Goal: Transaction & Acquisition: Book appointment/travel/reservation

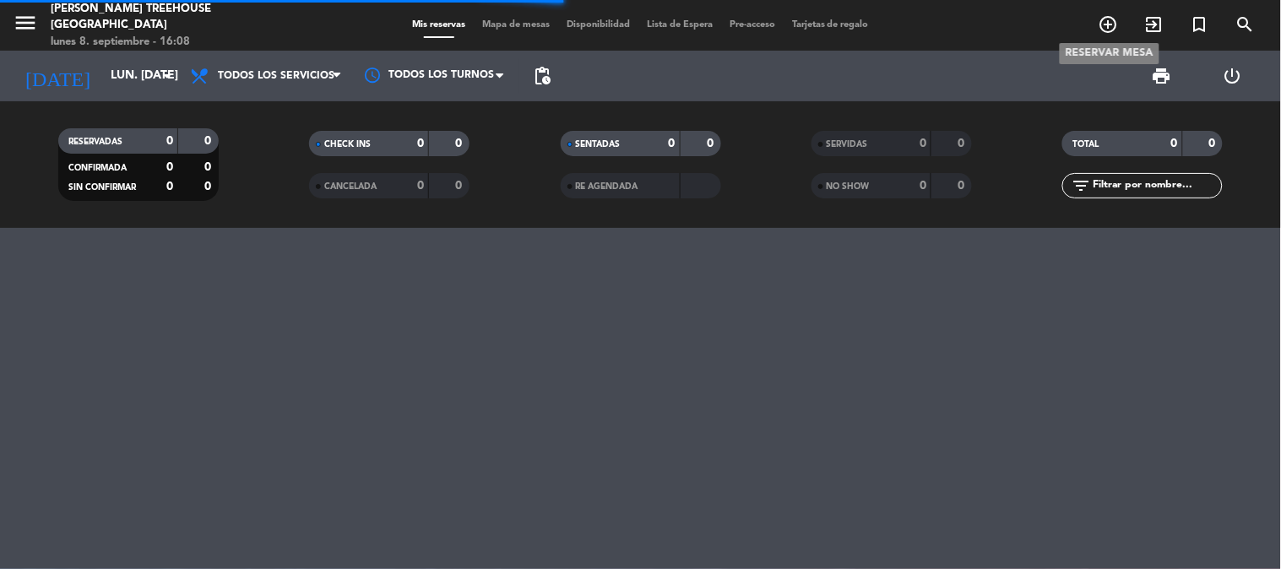
click at [1101, 28] on icon "add_circle_outline" at bounding box center [1109, 24] width 20 height 20
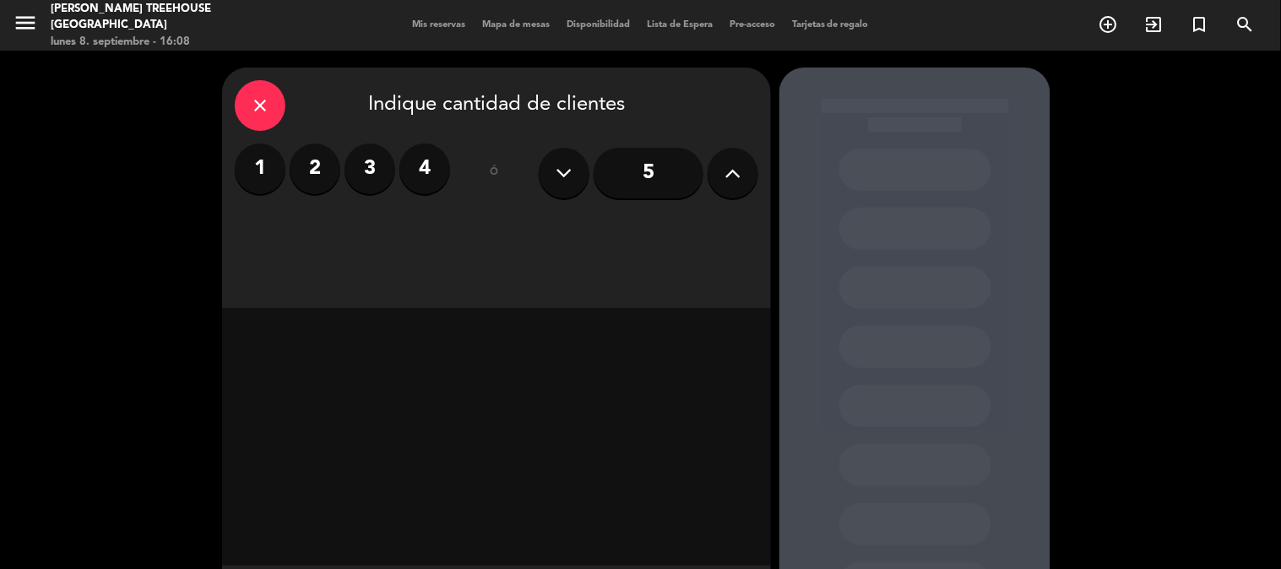
click at [372, 182] on label "3" at bounding box center [370, 169] width 51 height 51
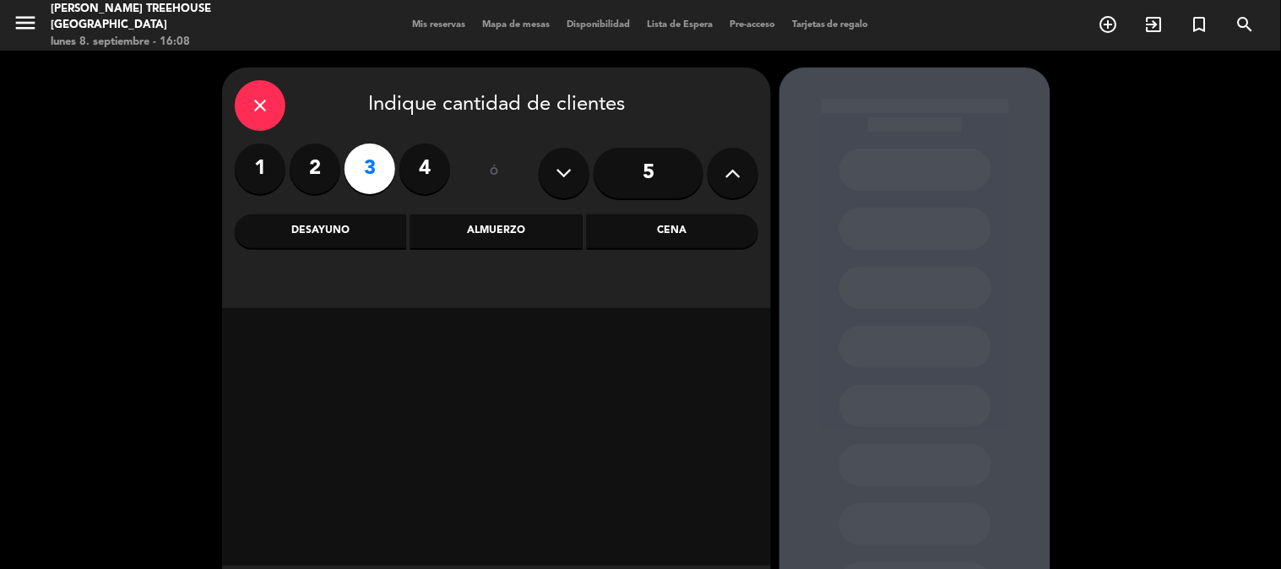
click at [660, 247] on div "Cena" at bounding box center [672, 232] width 171 height 34
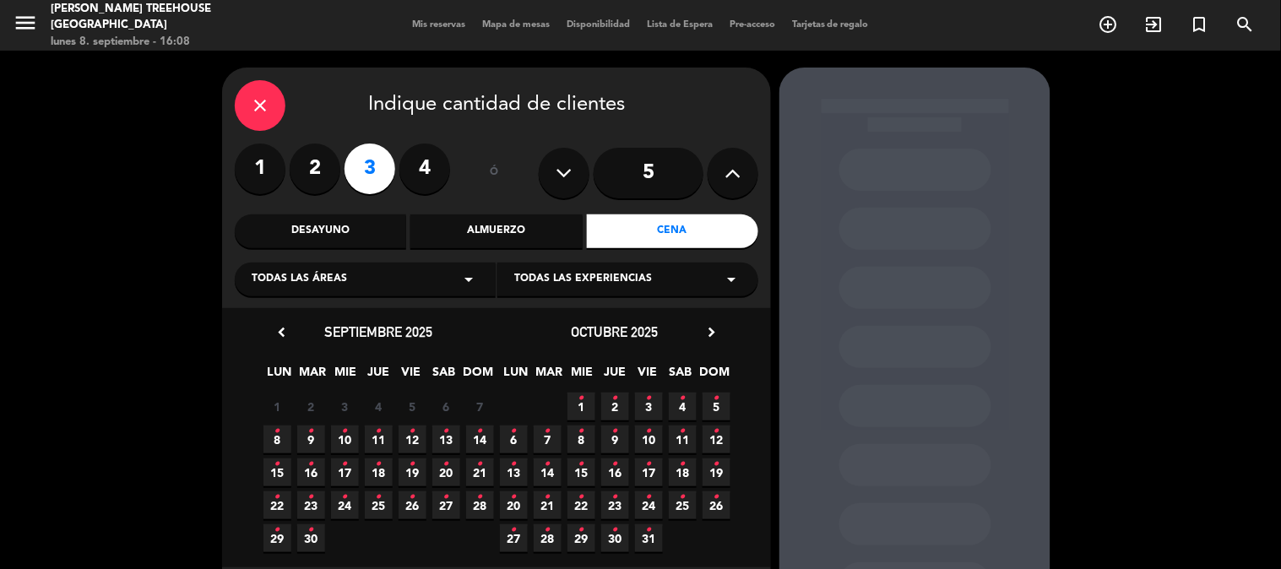
click at [275, 432] on icon "•" at bounding box center [277, 431] width 6 height 27
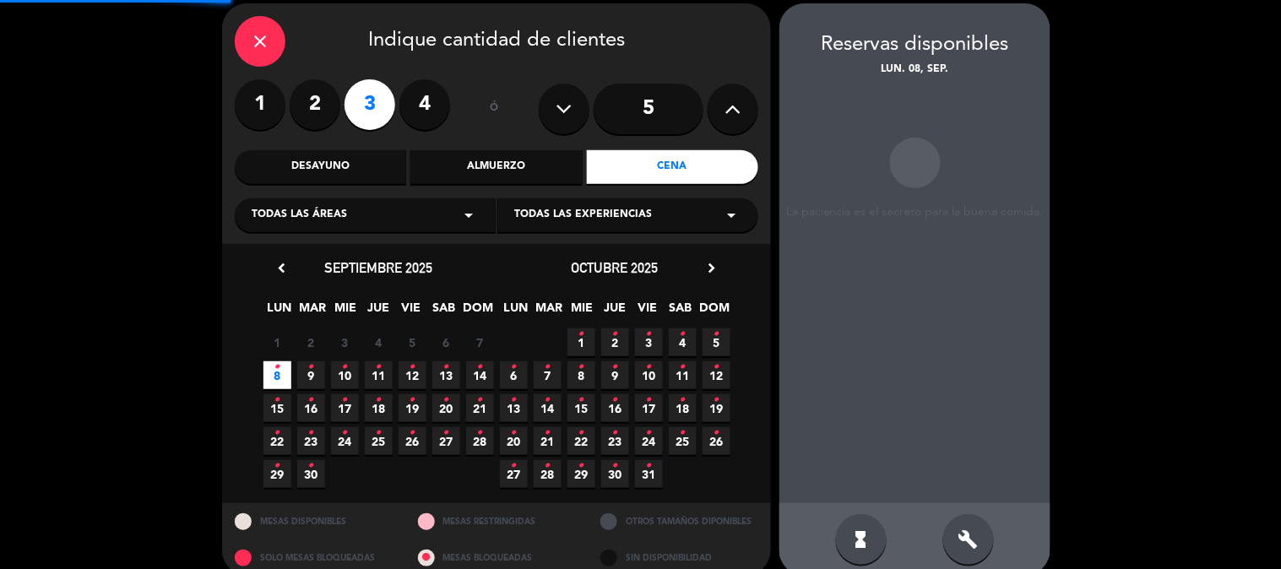
scroll to position [68, 0]
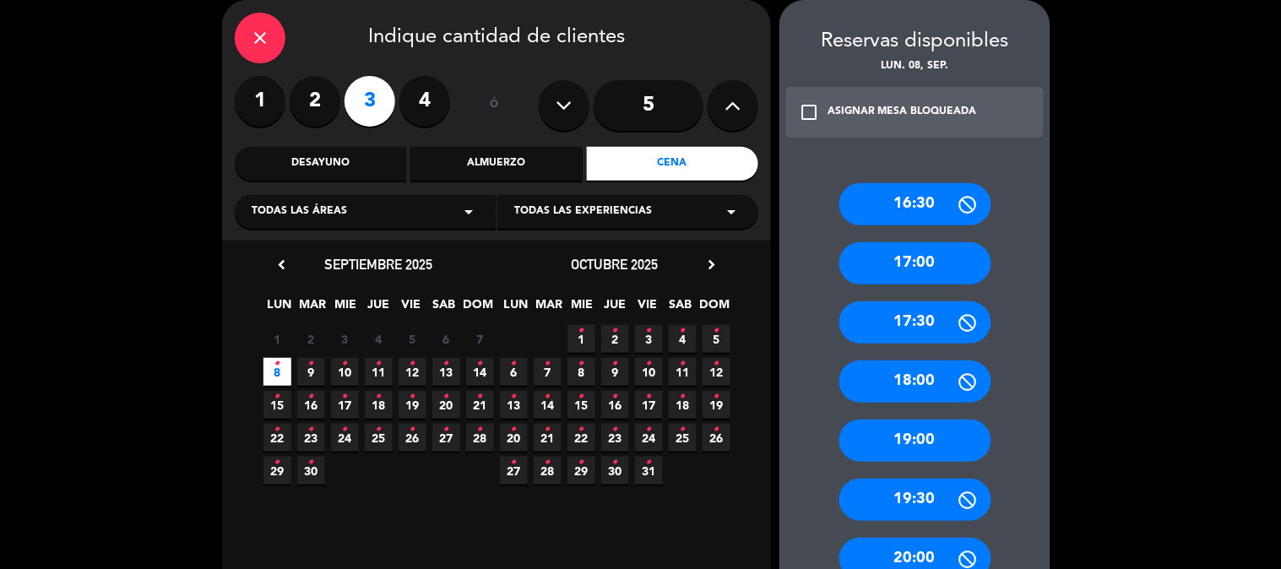
click at [918, 376] on div "18:00" at bounding box center [916, 382] width 152 height 42
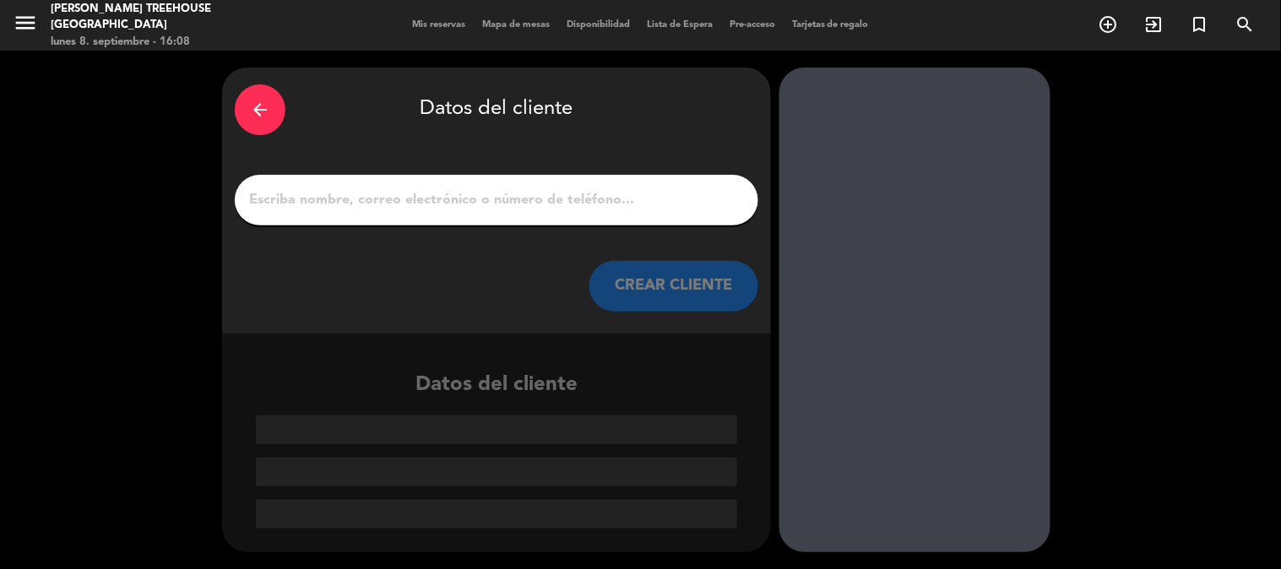
scroll to position [0, 0]
click at [402, 198] on input "1" at bounding box center [496, 200] width 498 height 24
paste input "[PERSON_NAME]"
type input "[PERSON_NAME]"
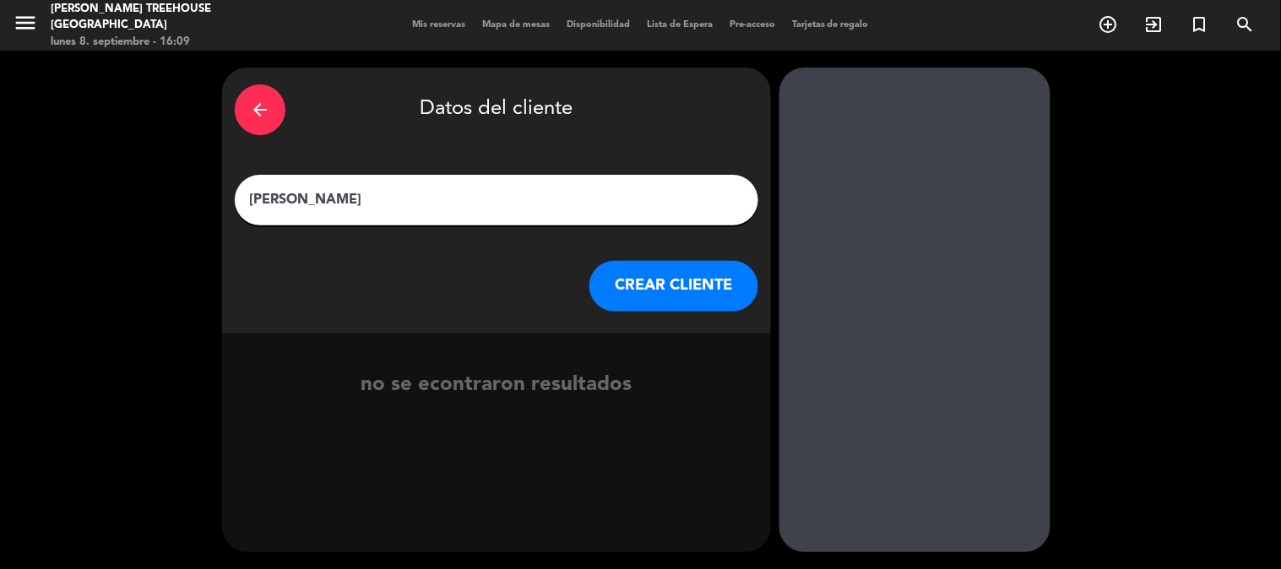
click at [693, 284] on button "CREAR CLIENTE" at bounding box center [674, 286] width 169 height 51
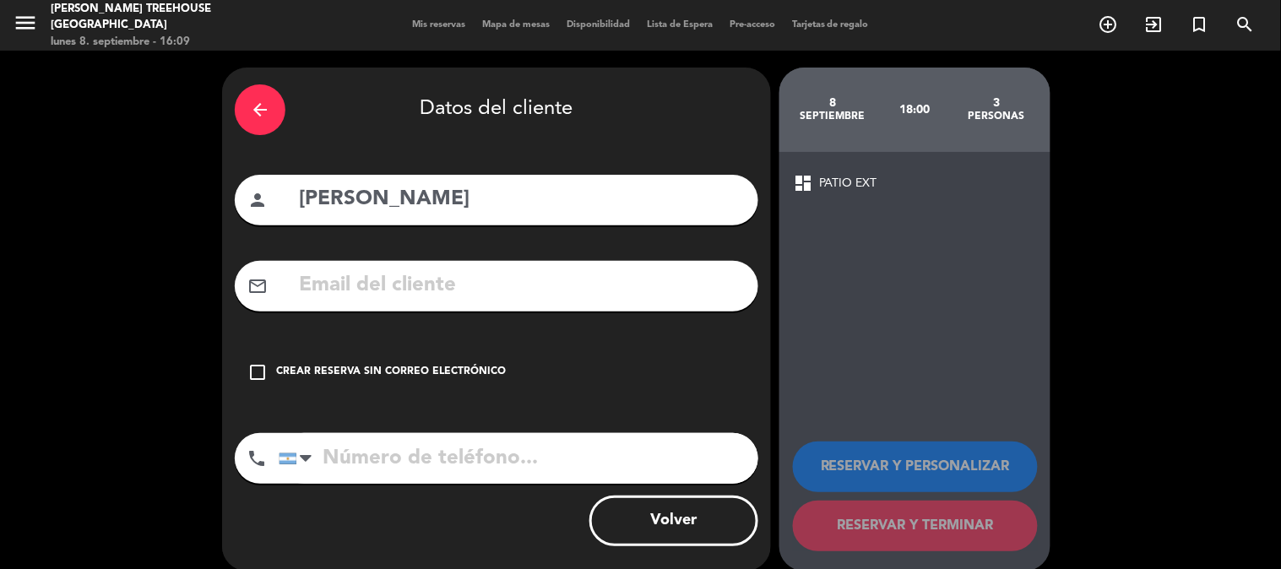
click at [486, 458] on input "tel" at bounding box center [519, 458] width 480 height 51
type input "1130515804"
click at [311, 375] on div "Crear reserva sin correo electrónico" at bounding box center [391, 372] width 230 height 17
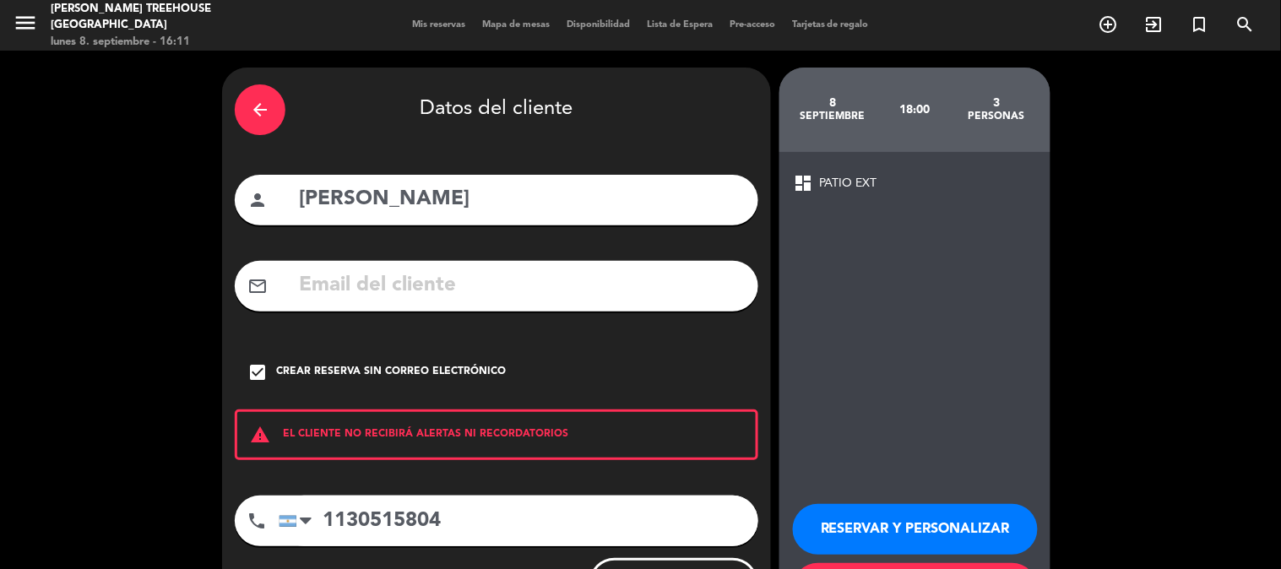
click at [898, 534] on button "RESERVAR Y PERSONALIZAR" at bounding box center [915, 529] width 245 height 51
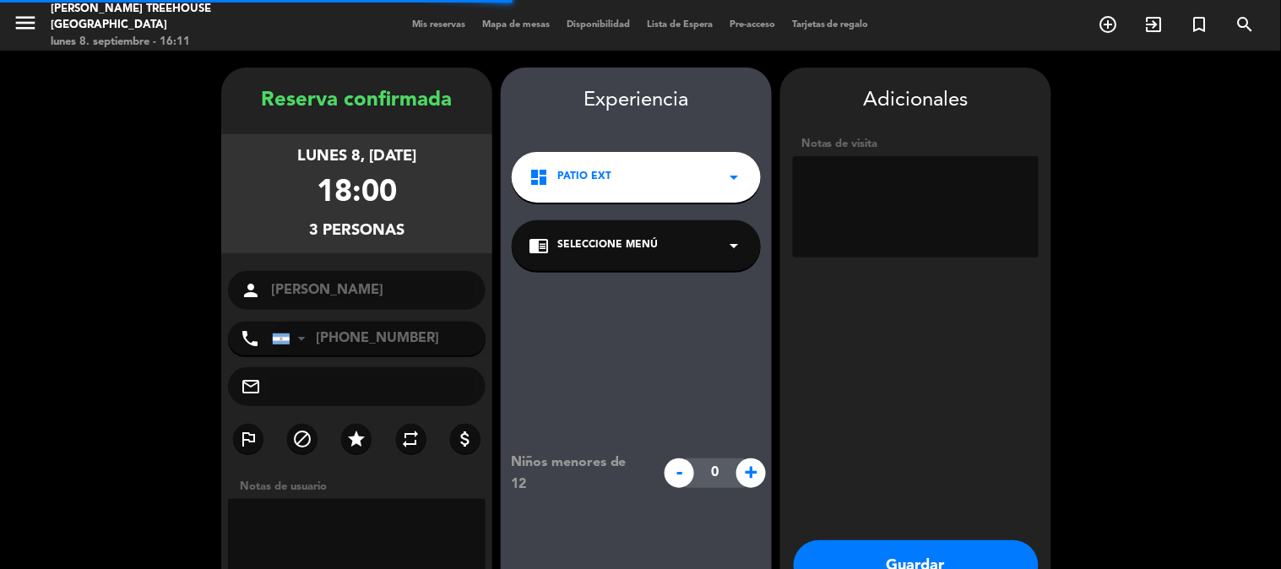
scroll to position [68, 0]
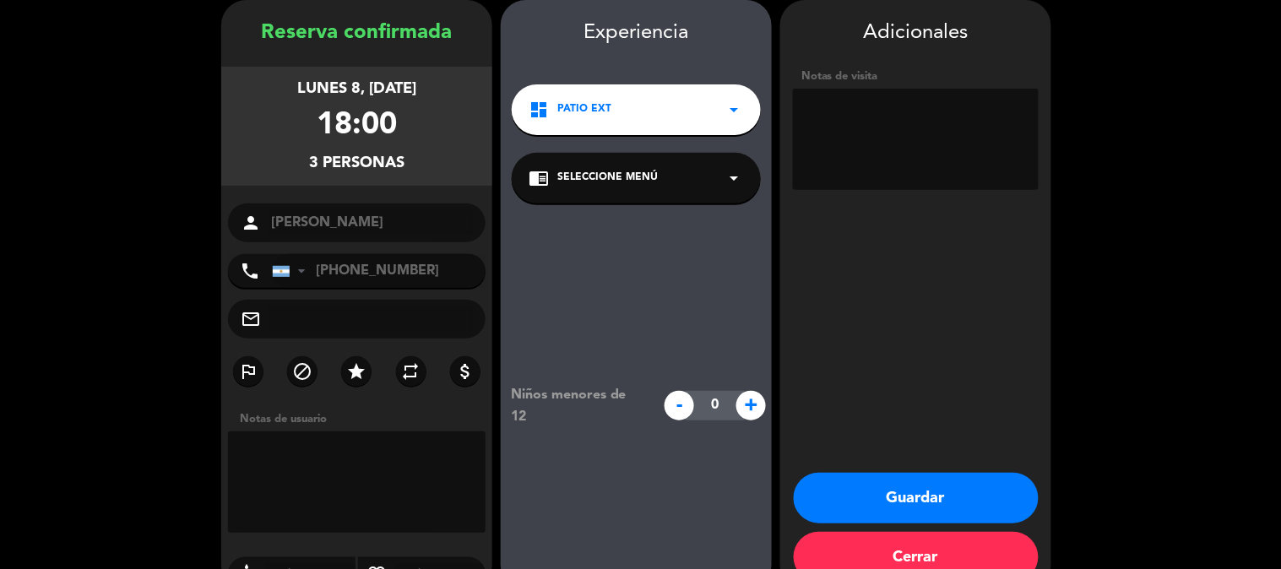
click at [632, 116] on div "dashboard PATIO EXT arrow_drop_down" at bounding box center [636, 109] width 249 height 51
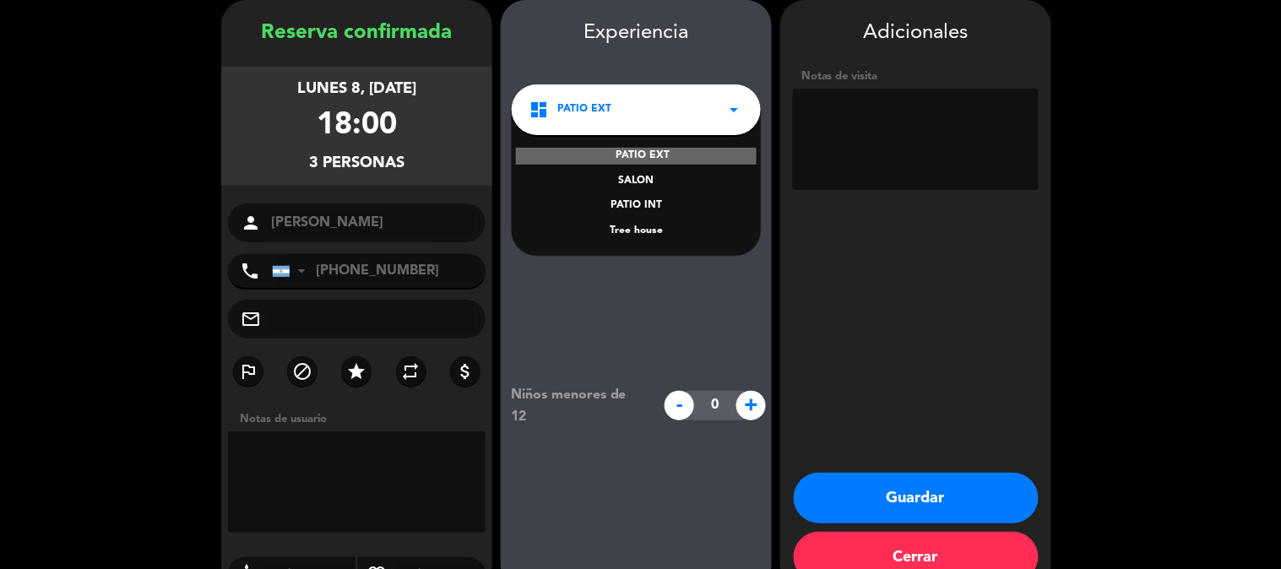
click at [638, 182] on div "SALON" at bounding box center [636, 181] width 215 height 17
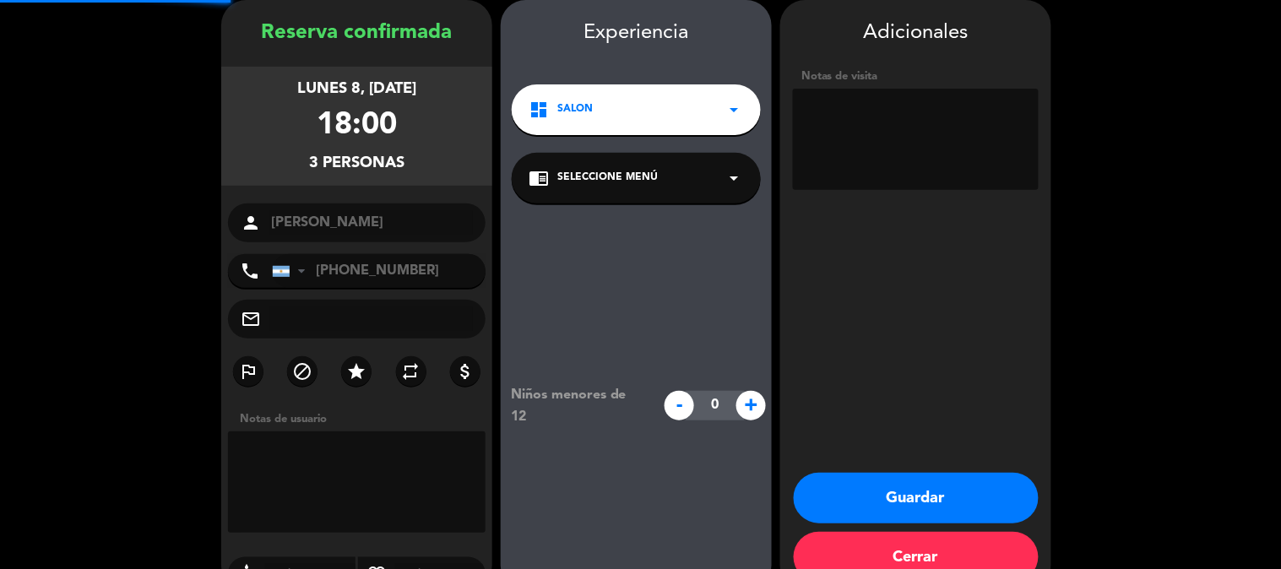
click at [630, 182] on span "Seleccione Menú" at bounding box center [607, 178] width 101 height 17
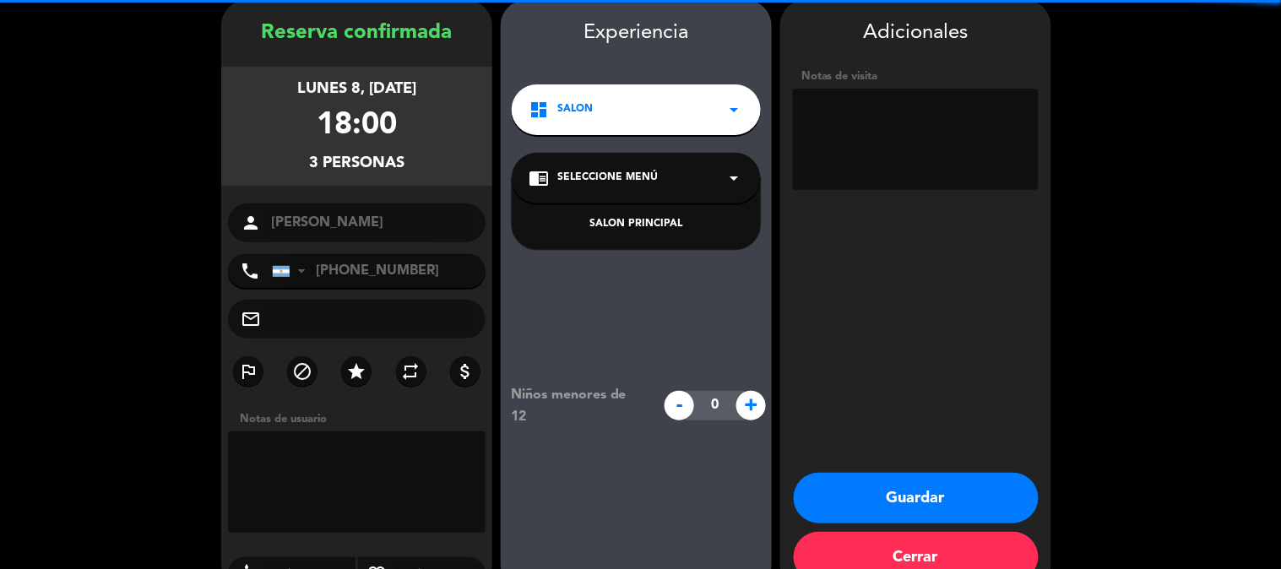
drag, startPoint x: 635, startPoint y: 211, endPoint x: 639, endPoint y: 221, distance: 10.7
click at [636, 213] on div "SALON PRINCIPAL" at bounding box center [636, 214] width 249 height 72
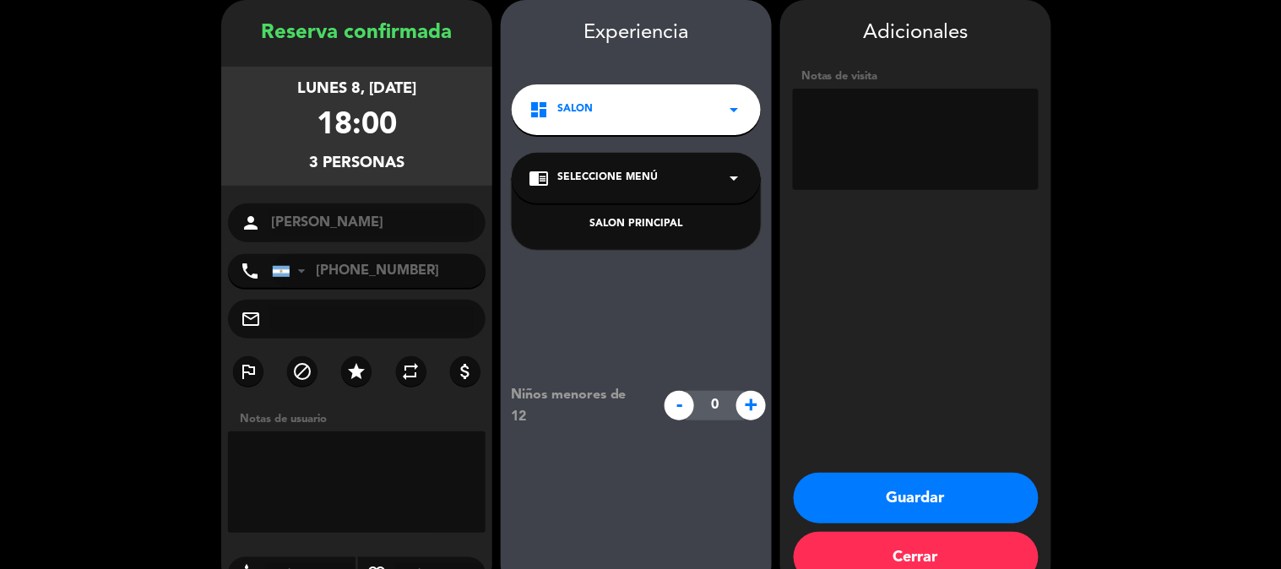
click at [639, 223] on div "SALON PRINCIPAL" at bounding box center [636, 224] width 215 height 17
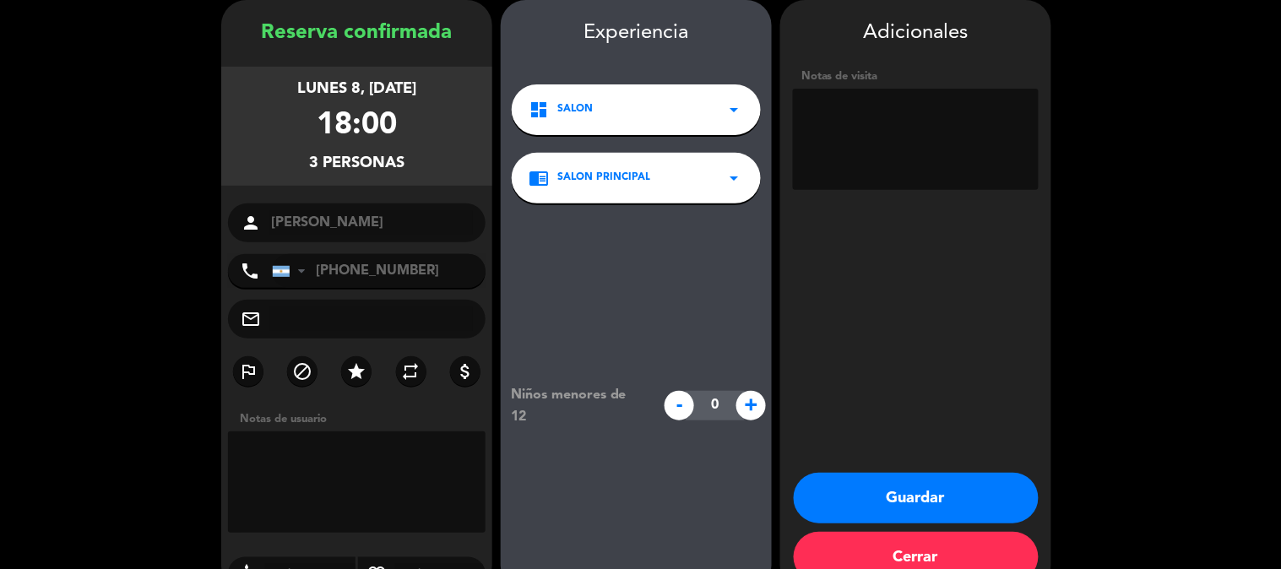
click at [883, 484] on button "Guardar" at bounding box center [916, 498] width 245 height 51
